Goal: Task Accomplishment & Management: Complete application form

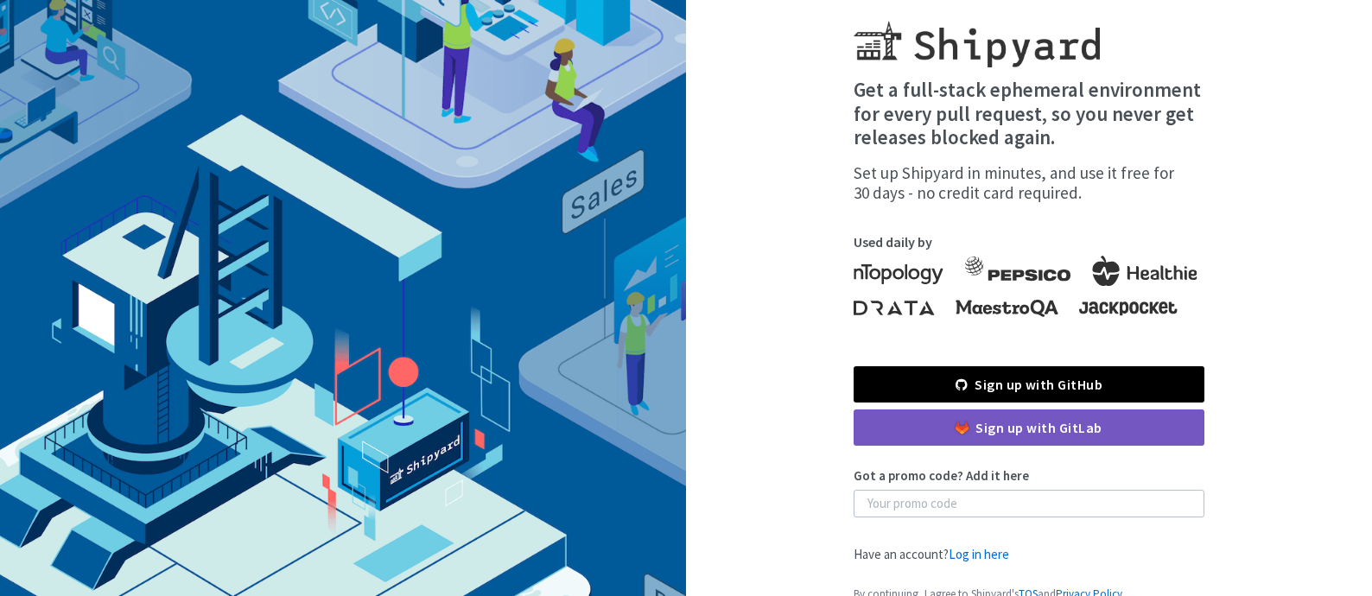
drag, startPoint x: 854, startPoint y: 92, endPoint x: 1101, endPoint y: 145, distance: 251.8
click at [1101, 145] on h4 "Get a full-stack ephemeral environment for every pull request, so you never get…" at bounding box center [1029, 114] width 351 height 72
click at [1095, 142] on h4 "Get a full-stack ephemeral environment for every pull request, so you never get…" at bounding box center [1029, 114] width 351 height 72
drag, startPoint x: 1082, startPoint y: 138, endPoint x: 790, endPoint y: 77, distance: 297.5
click at [790, 77] on div "Get a full-stack ephemeral environment for every pull request, so you never get…" at bounding box center [1029, 311] width 686 height 623
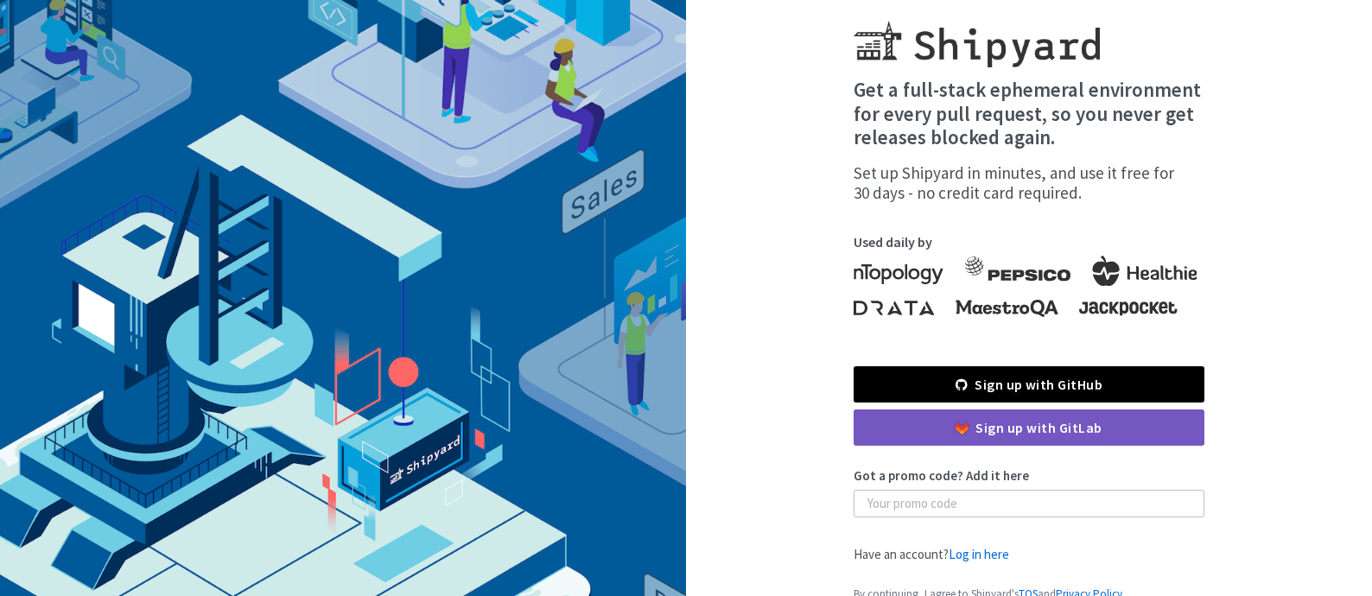
click at [824, 78] on div "Get a full-stack ephemeral environment for every pull request, so you never get…" at bounding box center [1029, 311] width 686 height 623
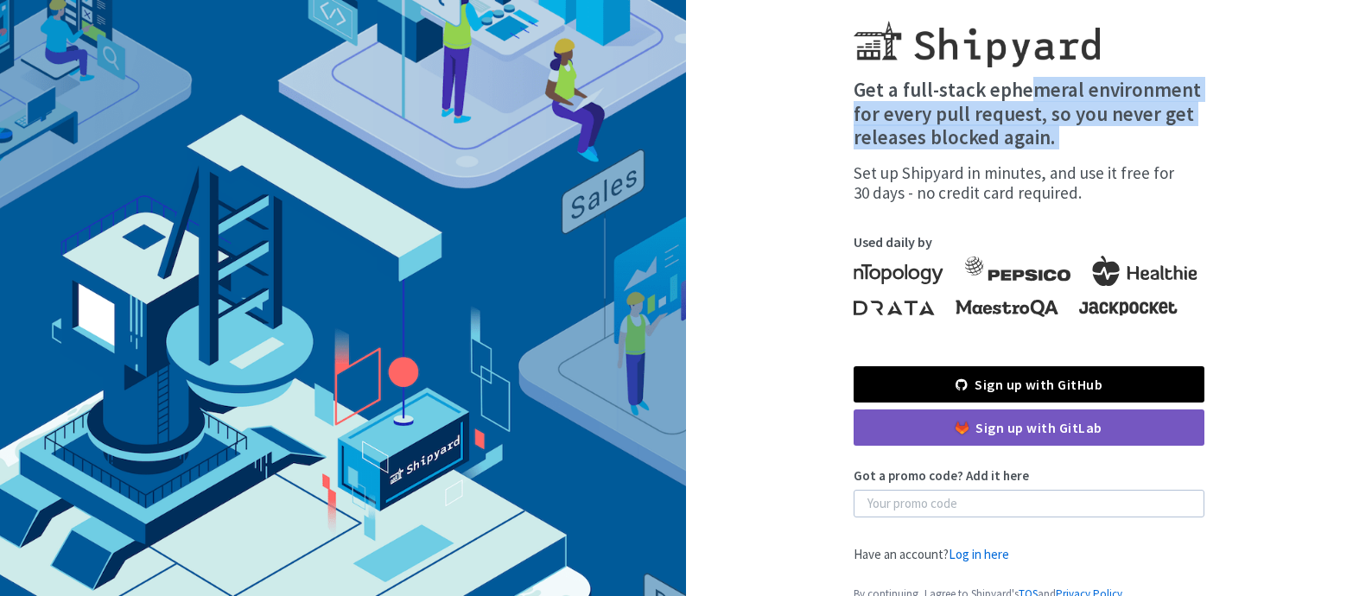
drag, startPoint x: 841, startPoint y: 82, endPoint x: 1138, endPoint y: 151, distance: 304.3
click at [1138, 151] on div "Get a full-stack ephemeral environment for every pull request, so you never get…" at bounding box center [1029, 311] width 686 height 623
click at [1138, 151] on div "Get a full-stack ephemeral environment for every pull request, so you never get…" at bounding box center [1029, 141] width 351 height 126
